Goal: Task Accomplishment & Management: Use online tool/utility

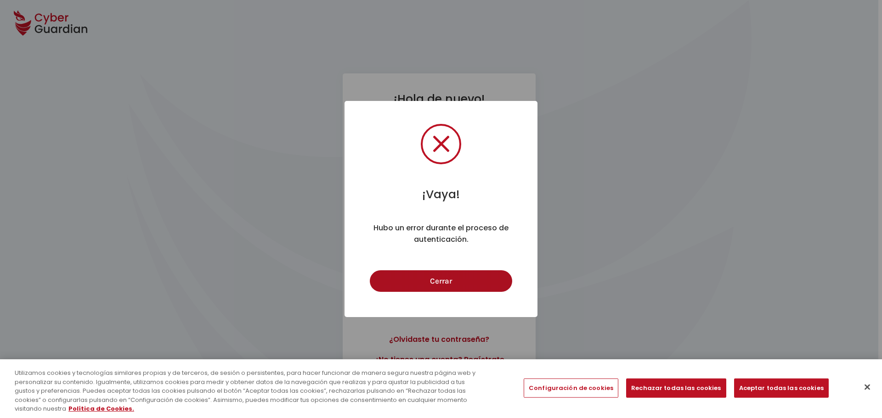
click at [437, 281] on button "Cerrar" at bounding box center [441, 282] width 142 height 22
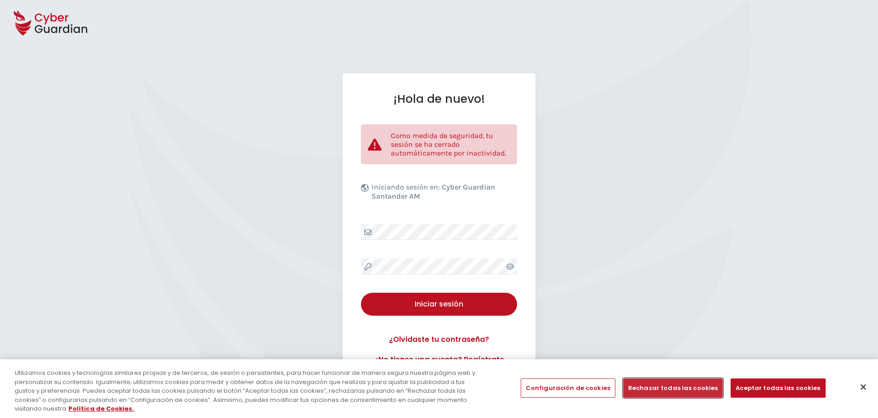
click at [660, 395] on button "Rechazar todas las cookies" at bounding box center [673, 388] width 100 height 19
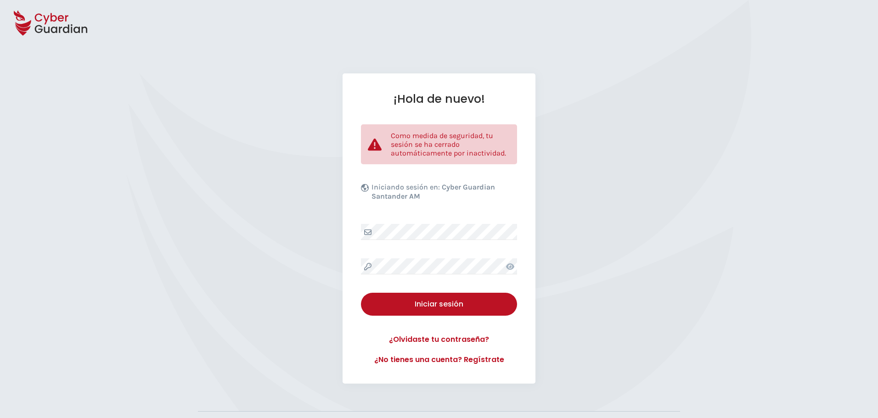
click at [448, 279] on div "¡Hola de nuevo! Como medida de seguridad, tu sesión se ha cerrado automáticamen…" at bounding box center [439, 228] width 193 height 311
click at [441, 305] on div "Iniciar sesión" at bounding box center [439, 304] width 142 height 11
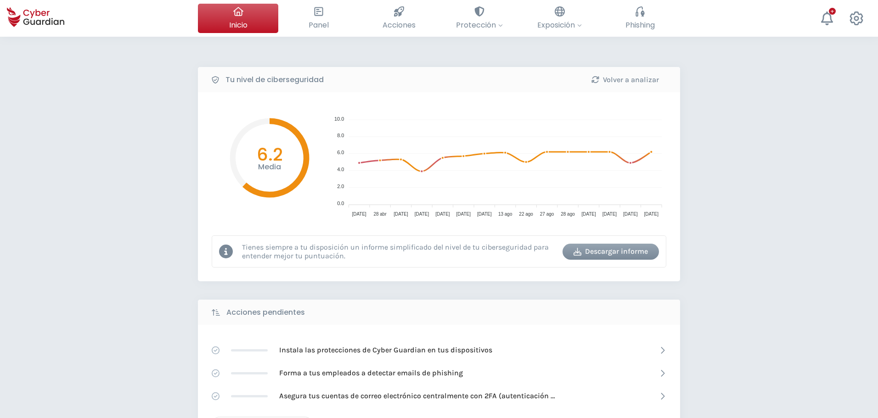
scroll to position [1, 0]
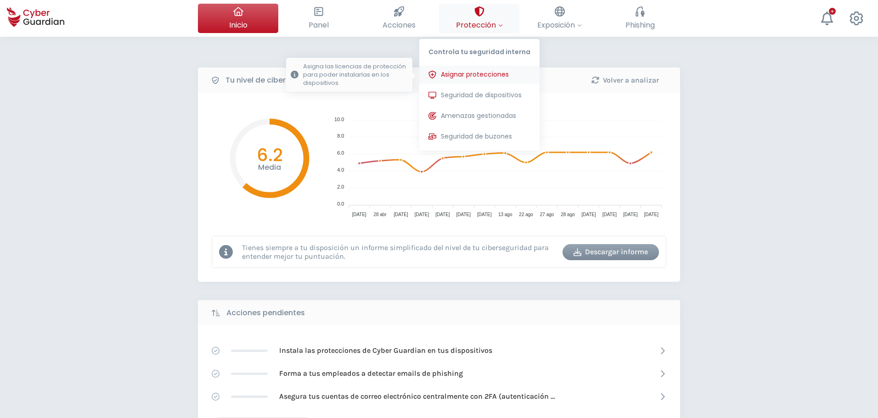
click at [481, 82] on button "Asignar protecciones Asigna las licencias de protección para poder instalarlas …" at bounding box center [479, 75] width 120 height 18
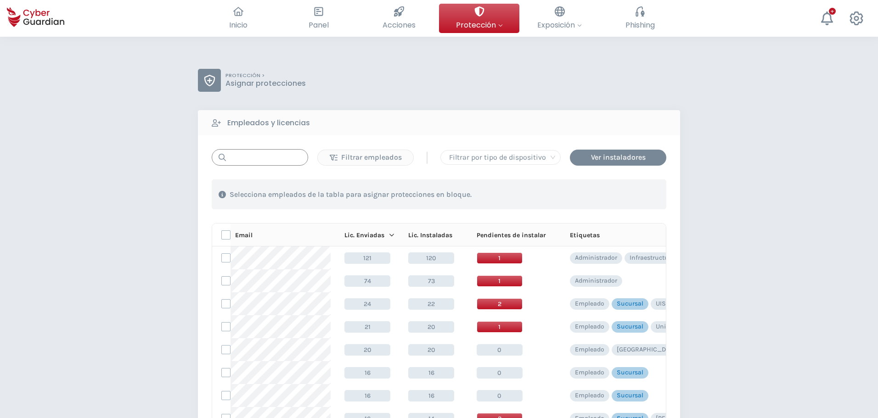
click at [260, 154] on input "text" at bounding box center [260, 157] width 96 height 17
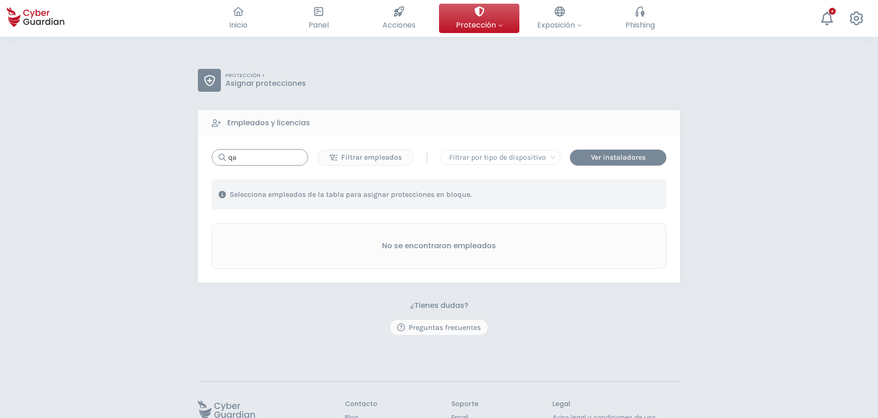
type input "q"
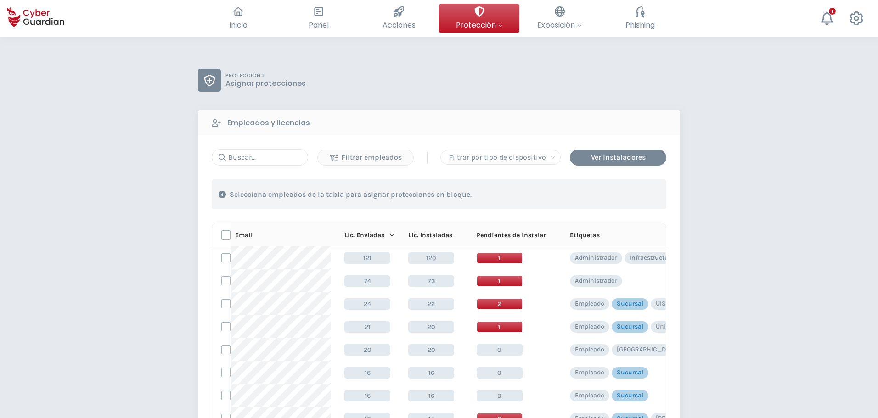
click at [256, 193] on p "Selecciona empleados de la tabla para asignar protecciones en bloque." at bounding box center [351, 194] width 242 height 9
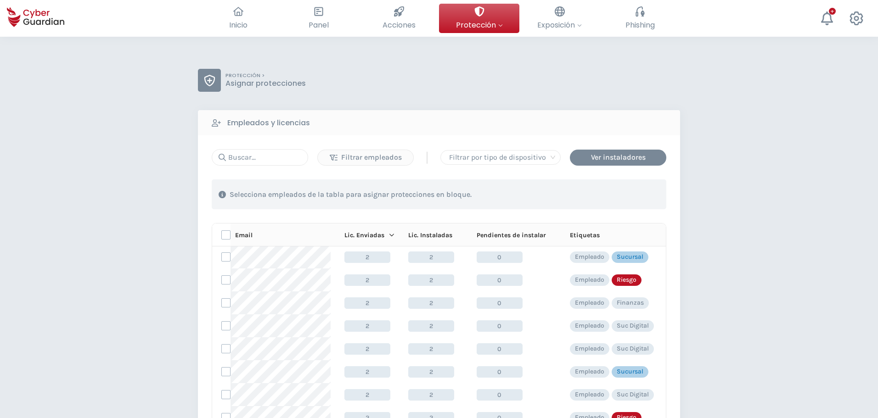
scroll to position [3541, 0]
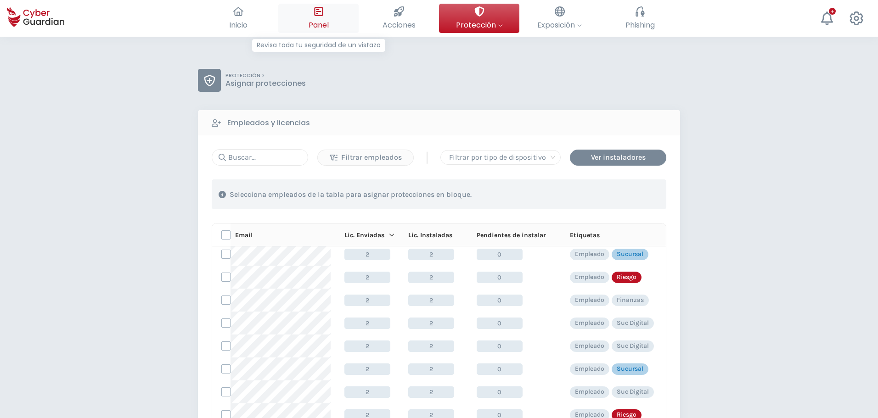
click at [322, 11] on icon at bounding box center [318, 11] width 9 height 9
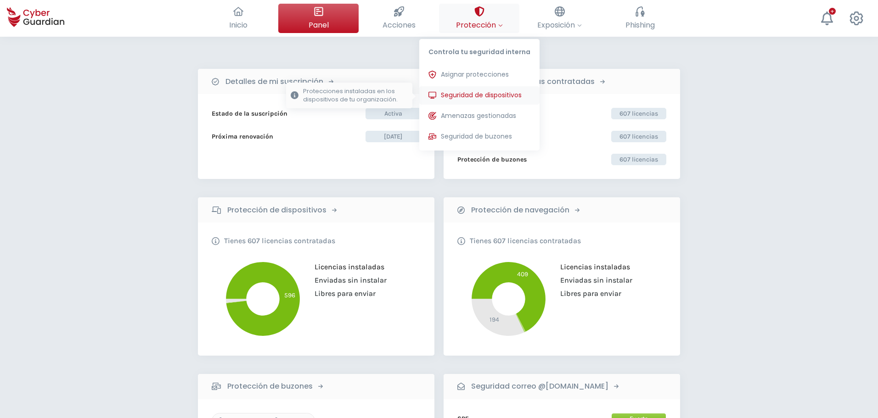
click at [484, 90] on button "Seguridad de dispositivos Protecciones instaladas en los dispositivos de tu org…" at bounding box center [479, 95] width 120 height 18
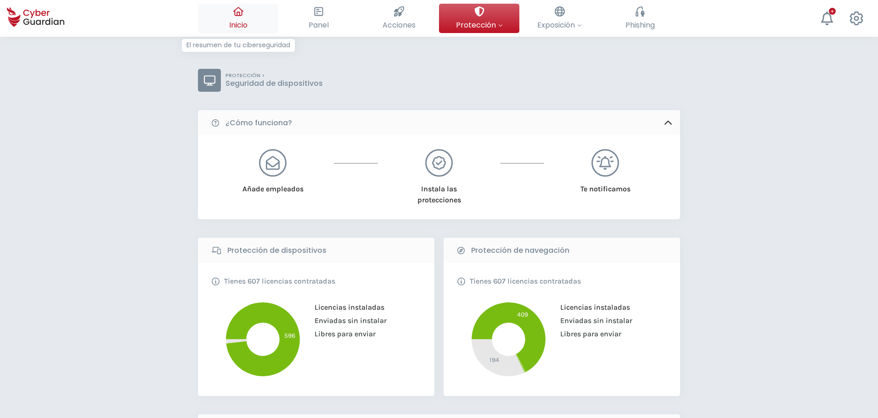
click at [252, 27] on button "Inicio El resumen de tu ciberseguridad" at bounding box center [238, 18] width 80 height 29
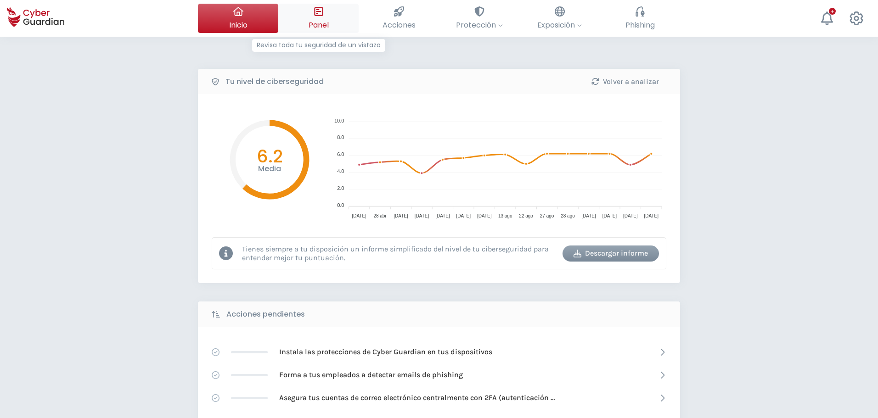
click at [322, 31] on button "Panel Revisa toda tu seguridad de un vistazo" at bounding box center [318, 18] width 80 height 29
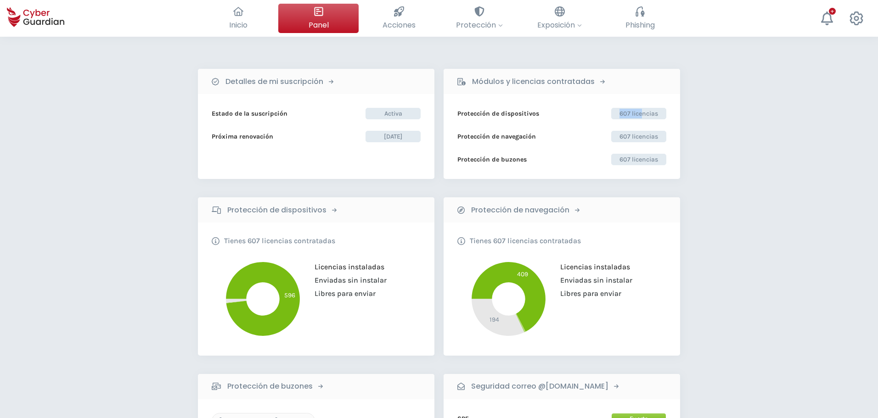
drag, startPoint x: 641, startPoint y: 118, endPoint x: 473, endPoint y: 119, distance: 168.6
click at [473, 119] on div "Protección de dispositivos 607 licencias" at bounding box center [561, 113] width 209 height 11
click at [409, 19] on span "Acciones" at bounding box center [399, 24] width 33 height 11
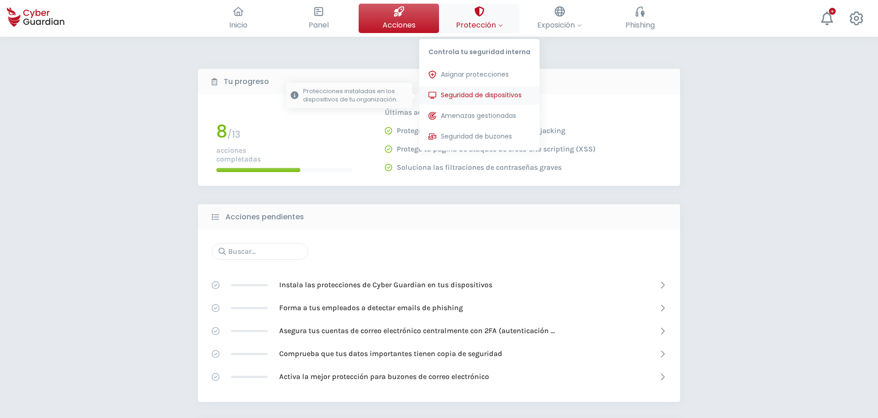
click at [446, 96] on span "Seguridad de dispositivos" at bounding box center [481, 95] width 81 height 10
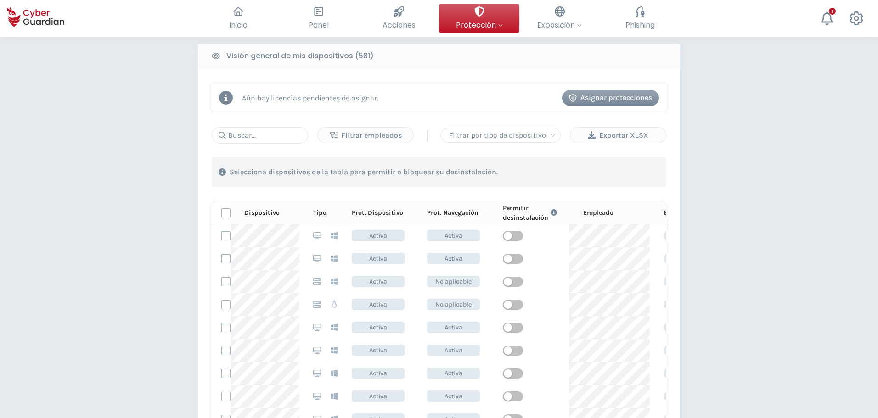
scroll to position [372, 0]
click at [261, 137] on input "text" at bounding box center [260, 135] width 96 height 17
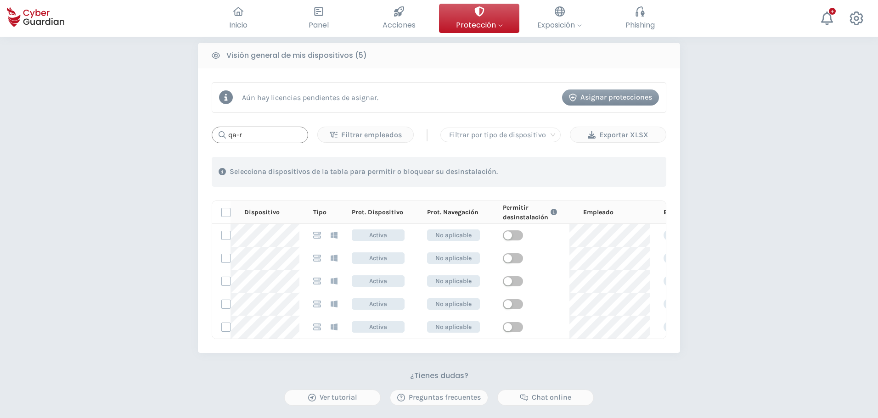
type input "qa-r"
